Goal: Task Accomplishment & Management: Use online tool/utility

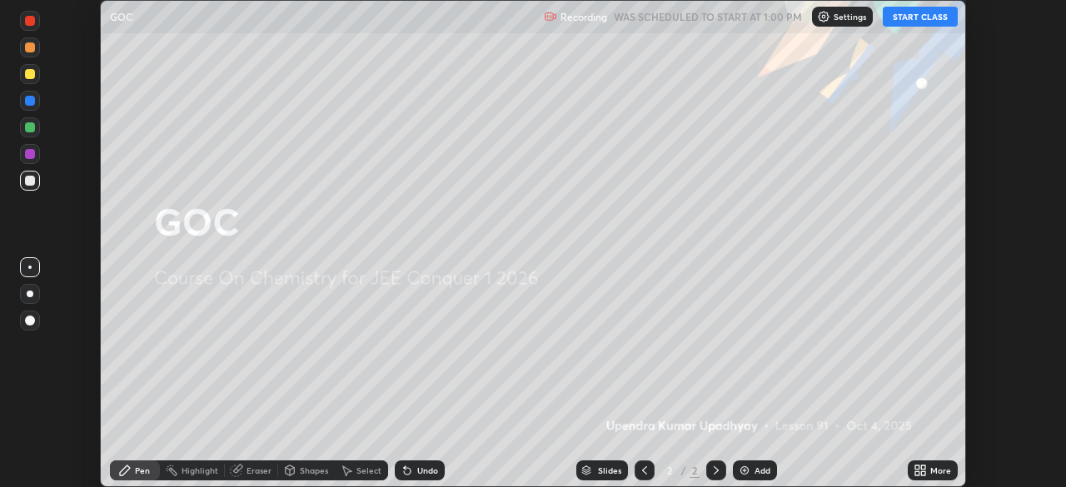
scroll to position [487, 1066]
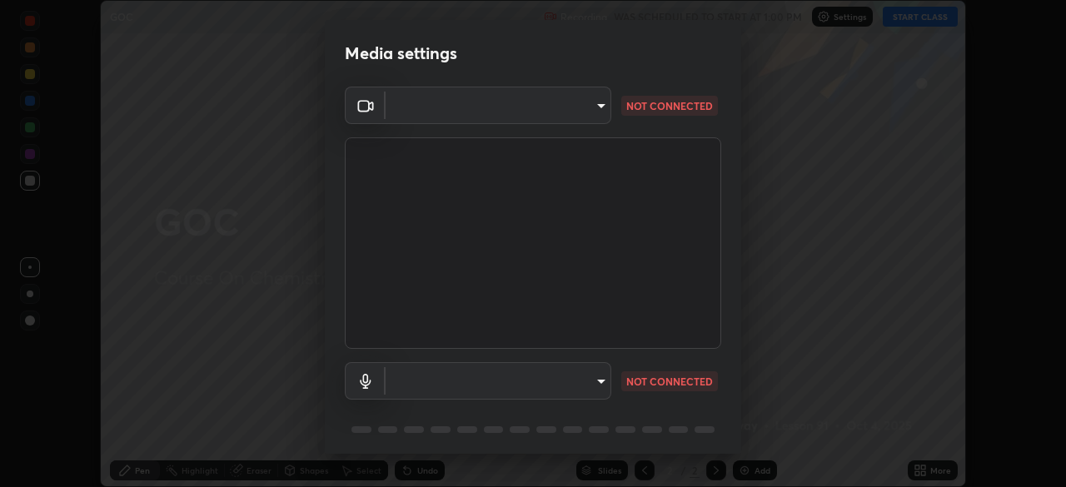
type input "129469620b40e2dd0512d8725787c59caf8482a1796421c7e87c89da348caea7"
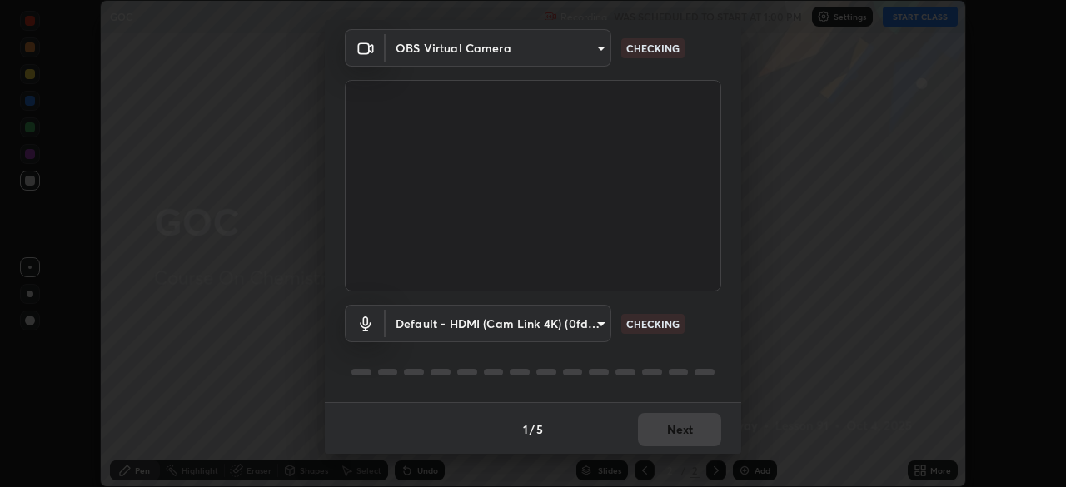
scroll to position [59, 0]
click at [592, 328] on body "Erase all GOC Recording WAS SCHEDULED TO START AT 1:00 PM Settings START CLASS …" at bounding box center [533, 243] width 1066 height 487
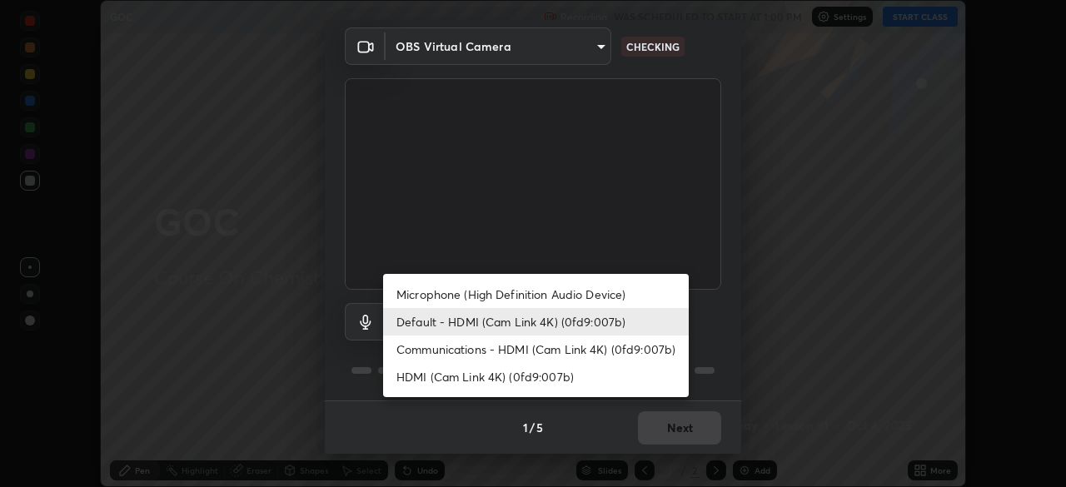
click at [582, 296] on li "Microphone (High Definition Audio Device)" at bounding box center [536, 294] width 306 height 27
type input "dd99b78b7f534db31fd377dcc3400b3cdebac3227464594f10d1efd677915c43"
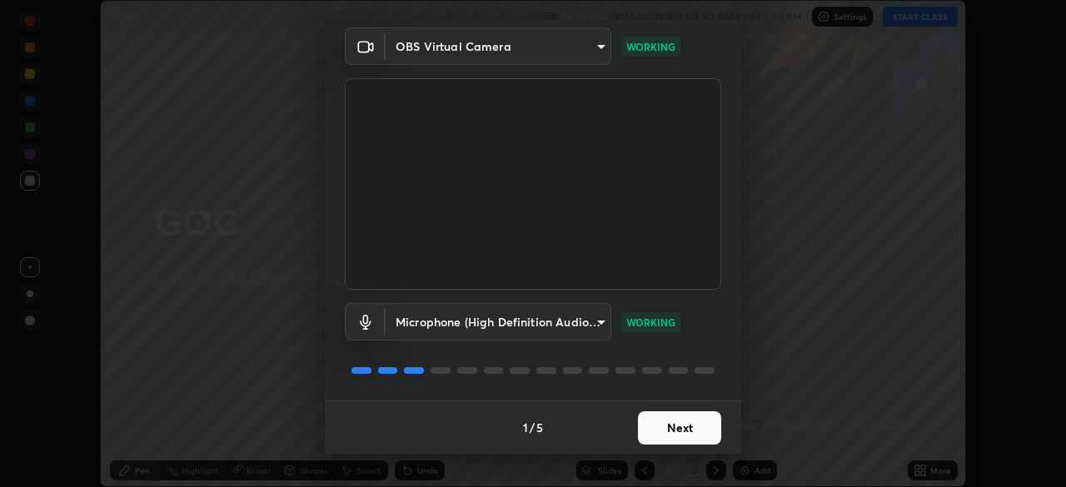
click at [682, 429] on button "Next" at bounding box center [679, 428] width 83 height 33
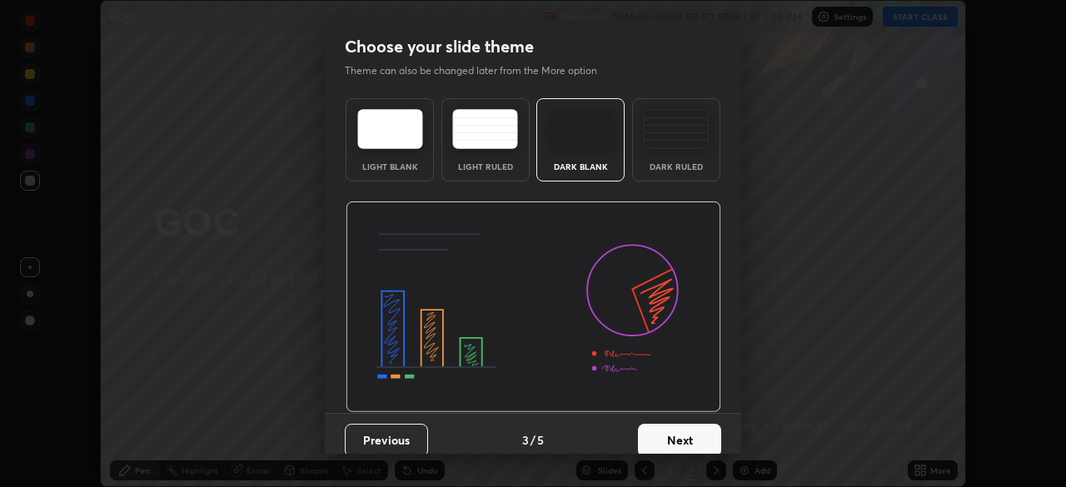
click at [689, 429] on button "Next" at bounding box center [679, 440] width 83 height 33
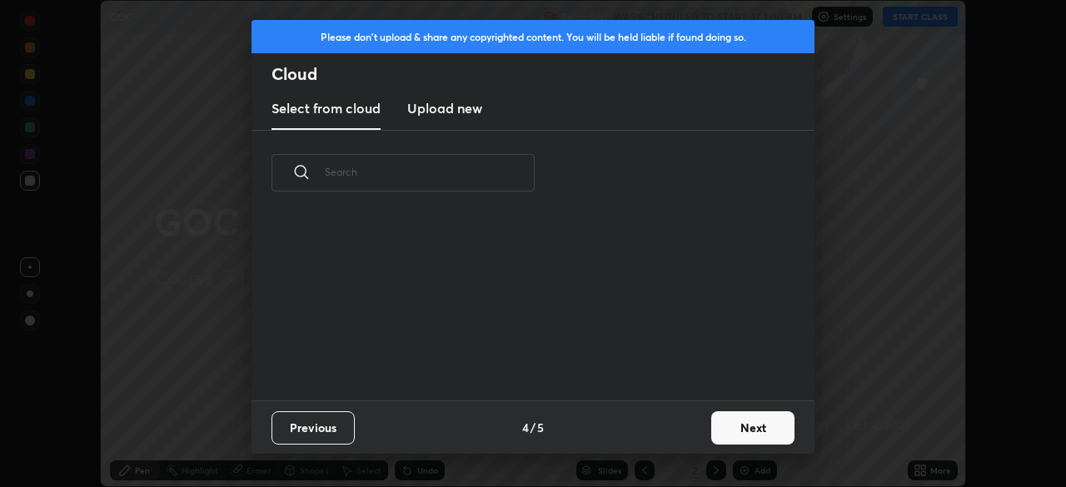
click at [690, 429] on div "Previous 4 / 5 Next" at bounding box center [533, 427] width 563 height 53
click at [724, 426] on button "Next" at bounding box center [753, 428] width 83 height 33
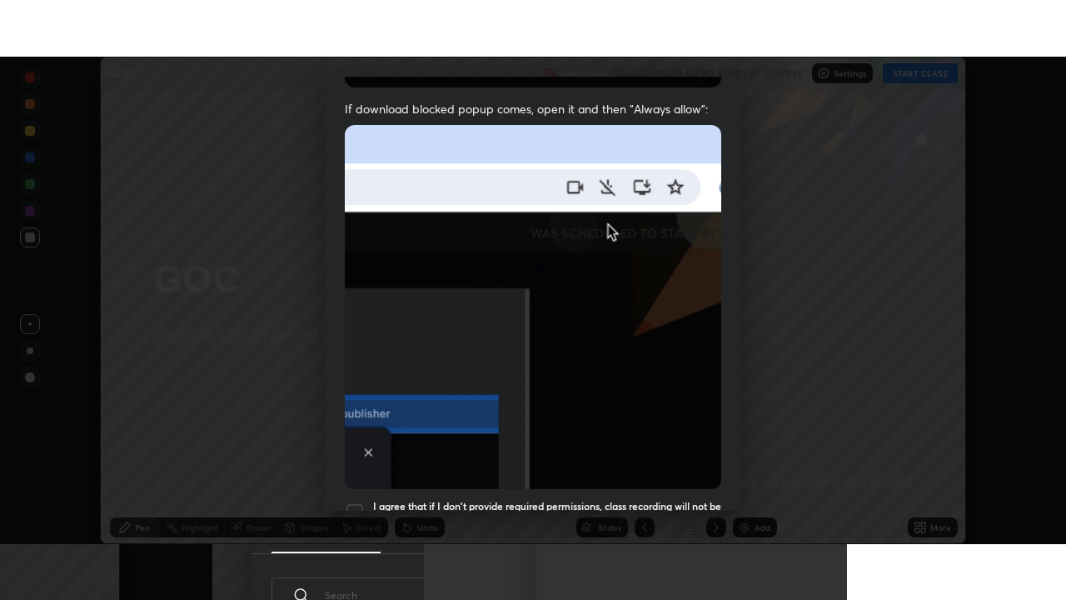
scroll to position [399, 0]
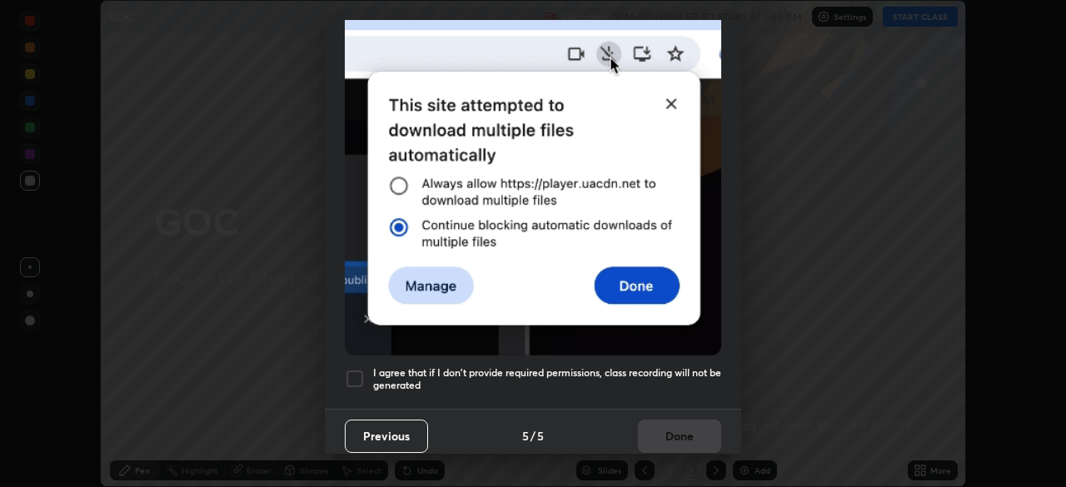
click at [355, 373] on div at bounding box center [355, 379] width 20 height 20
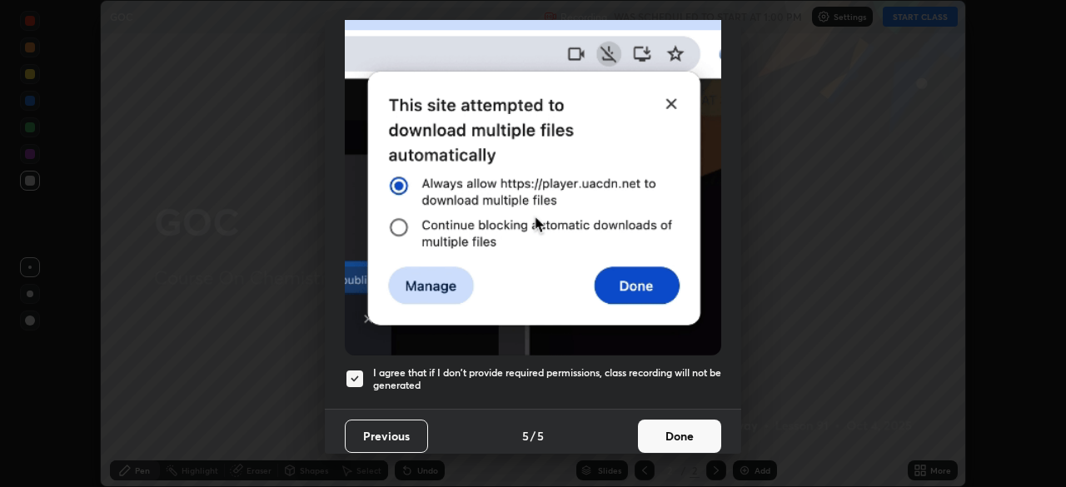
click at [678, 430] on button "Done" at bounding box center [679, 436] width 83 height 33
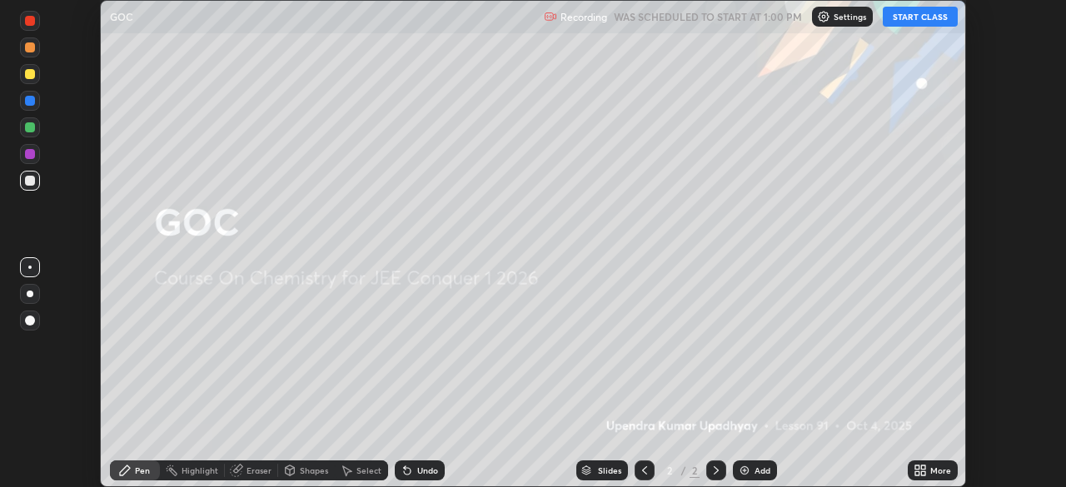
click at [906, 19] on button "START CLASS" at bounding box center [920, 17] width 75 height 20
click at [925, 463] on div "More" at bounding box center [933, 471] width 50 height 20
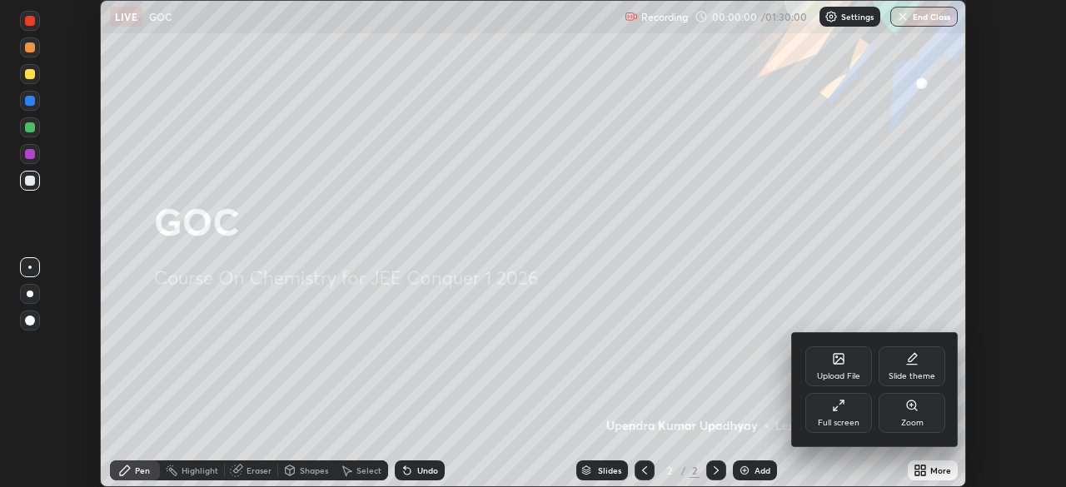
click at [846, 416] on div "Full screen" at bounding box center [839, 413] width 67 height 40
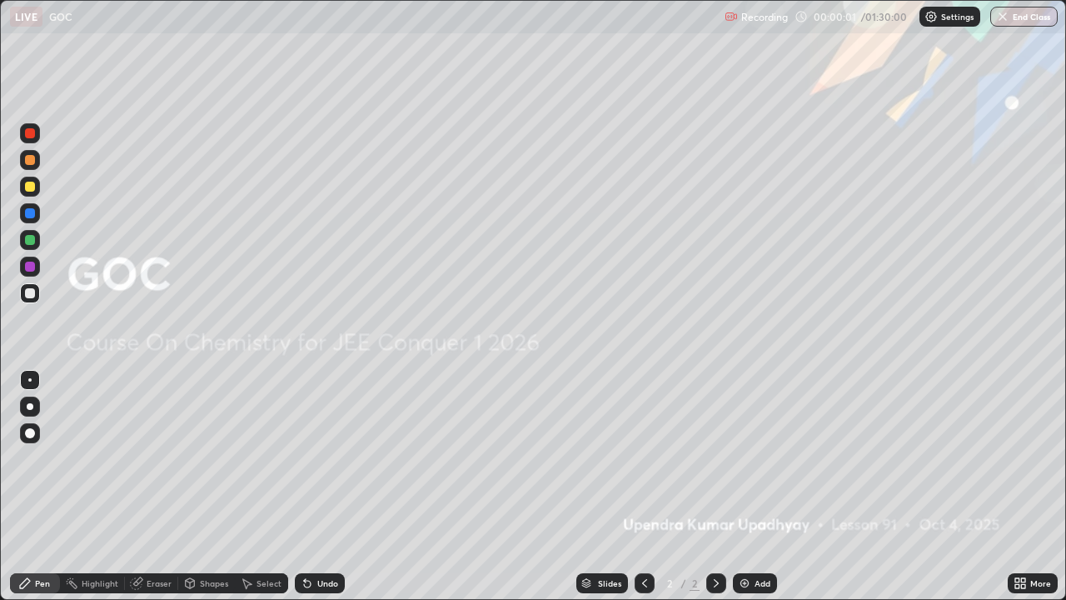
scroll to position [600, 1066]
click at [757, 487] on div "Add" at bounding box center [763, 583] width 16 height 8
